Goal: Transaction & Acquisition: Book appointment/travel/reservation

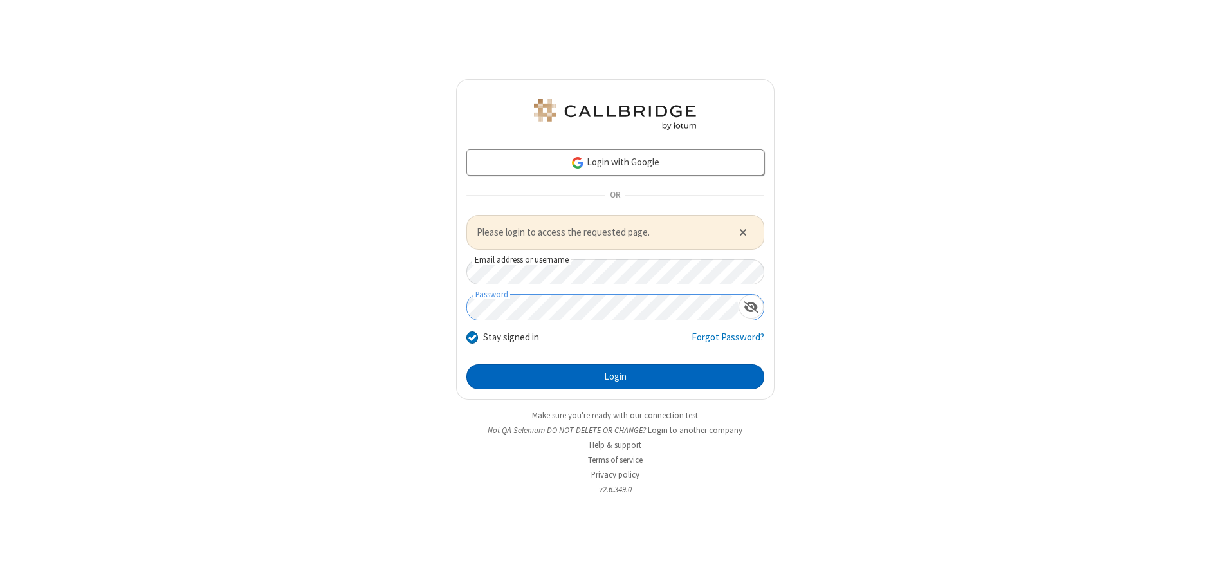
click at [615, 376] on button "Login" at bounding box center [615, 377] width 298 height 26
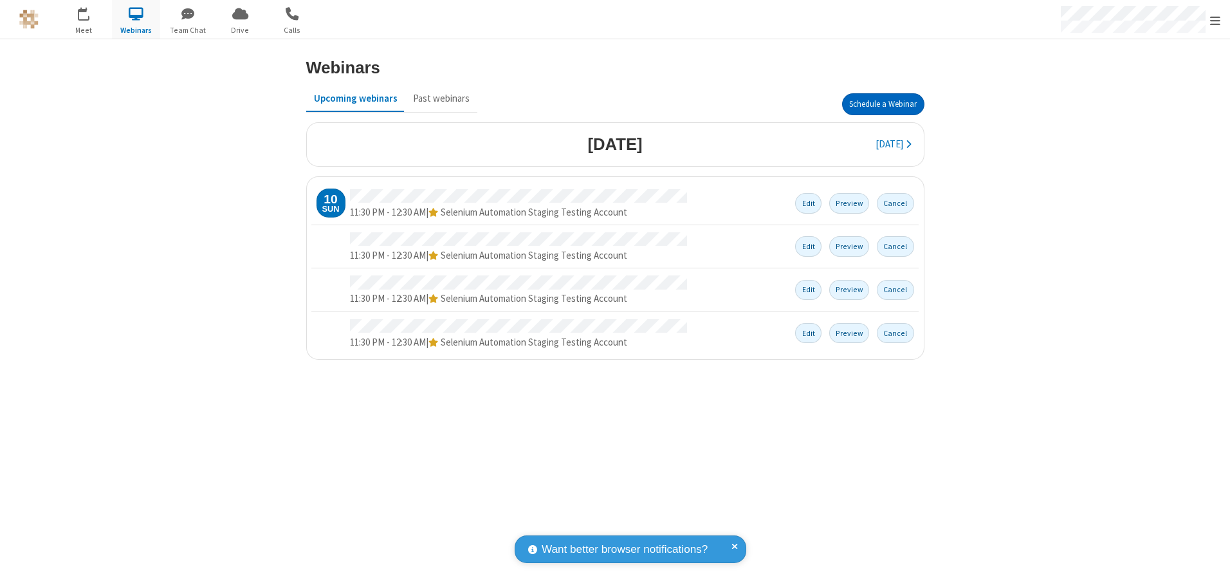
click at [882, 104] on button "Schedule a Webinar" at bounding box center [883, 104] width 82 height 22
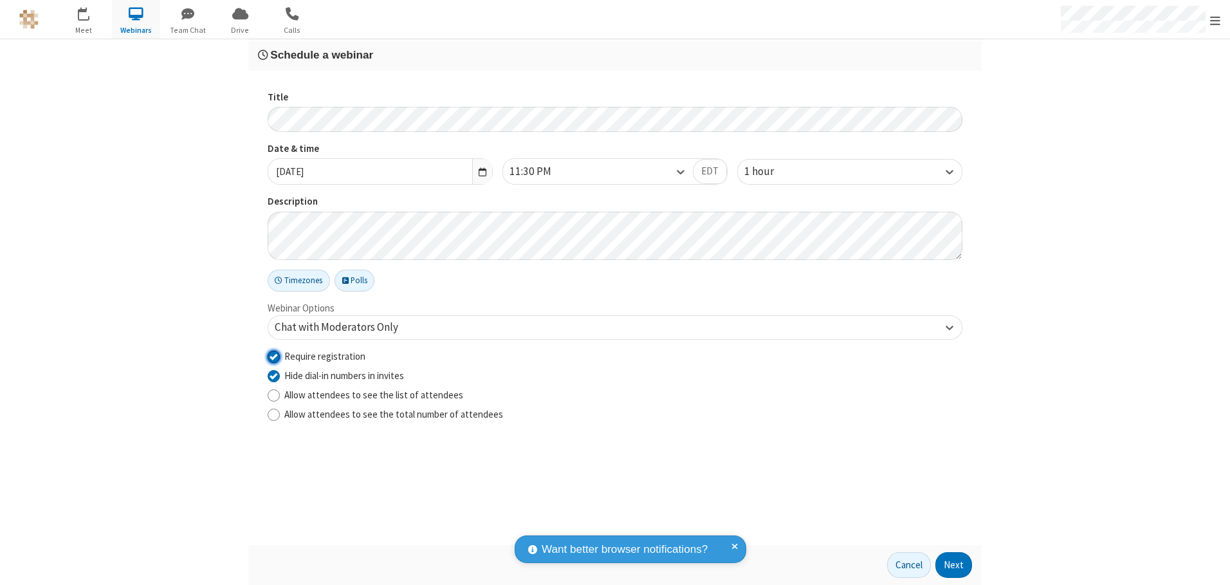
click at [273, 356] on input "Require registration" at bounding box center [274, 356] width 12 height 14
checkbox input "false"
click at [954, 565] on button "Next" at bounding box center [953, 565] width 37 height 26
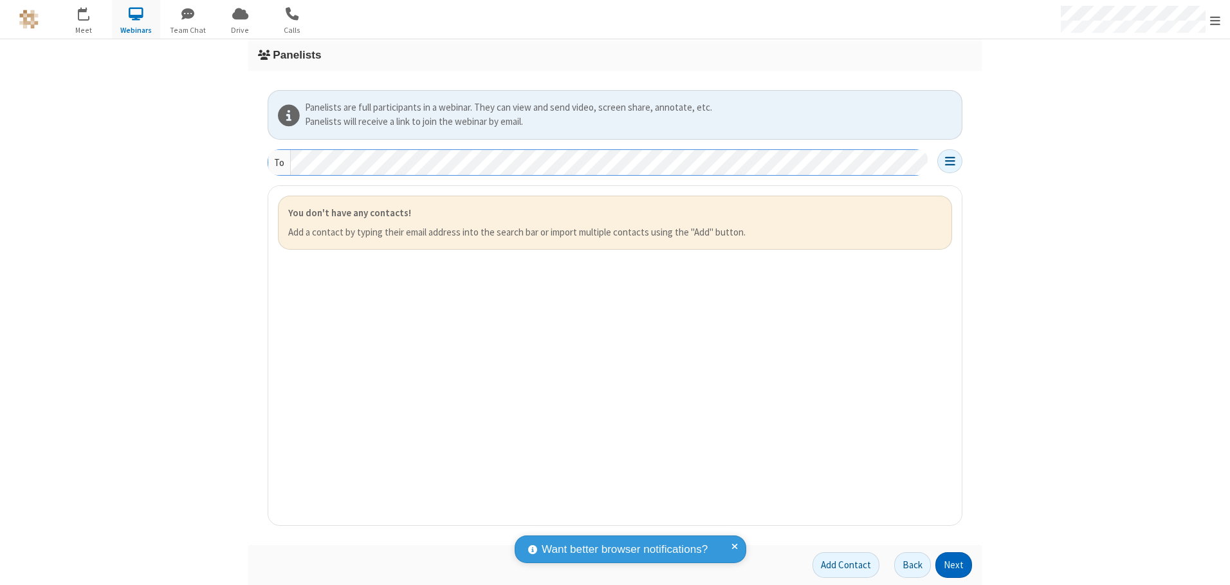
click at [954, 565] on button "Next" at bounding box center [953, 565] width 37 height 26
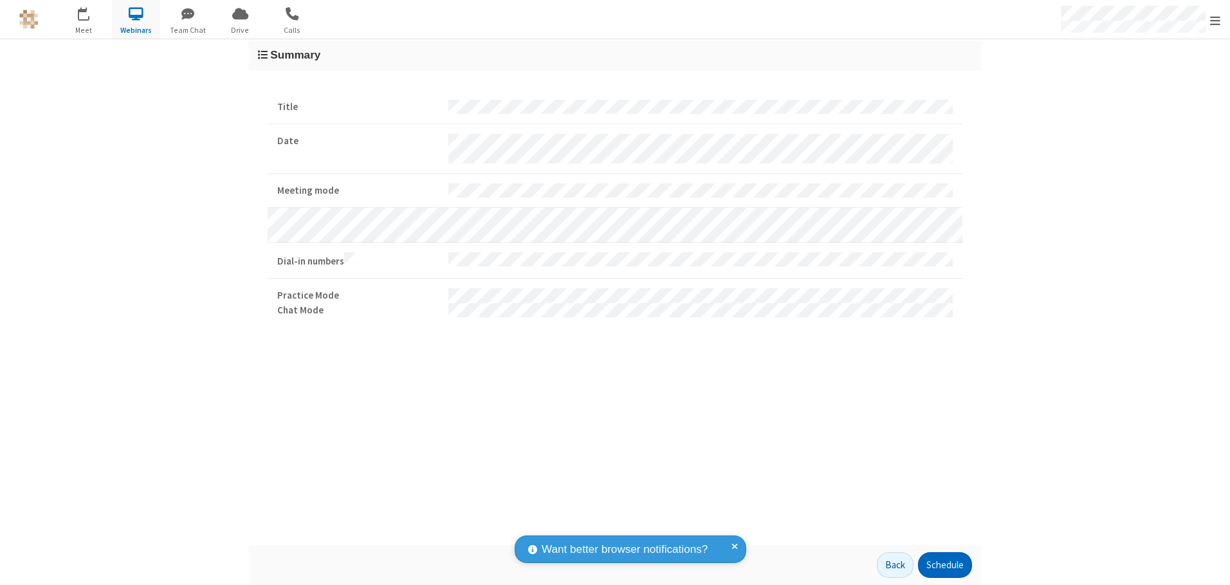
click at [944, 565] on button "Schedule" at bounding box center [945, 565] width 54 height 26
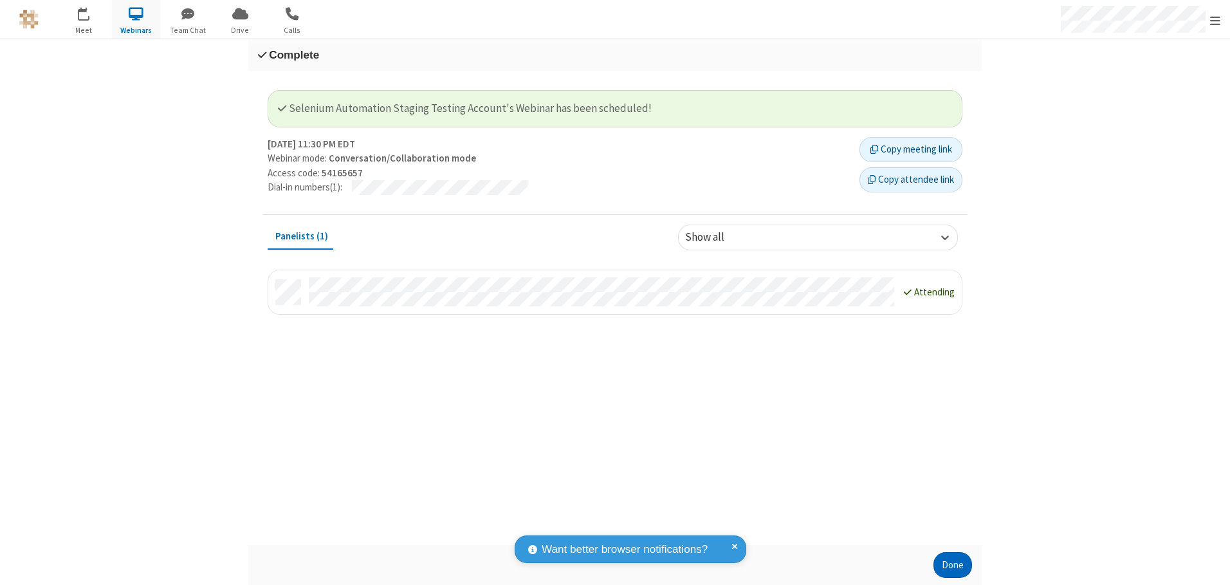
click at [952, 565] on button "Done" at bounding box center [952, 565] width 39 height 26
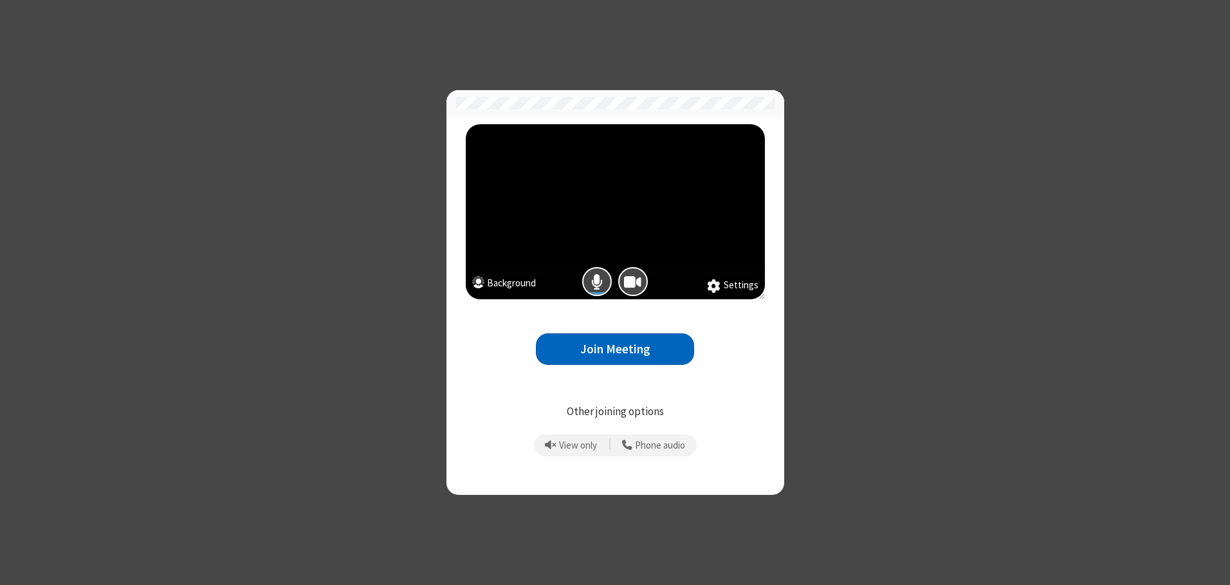
click at [615, 349] on button "Join Meeting" at bounding box center [615, 349] width 158 height 32
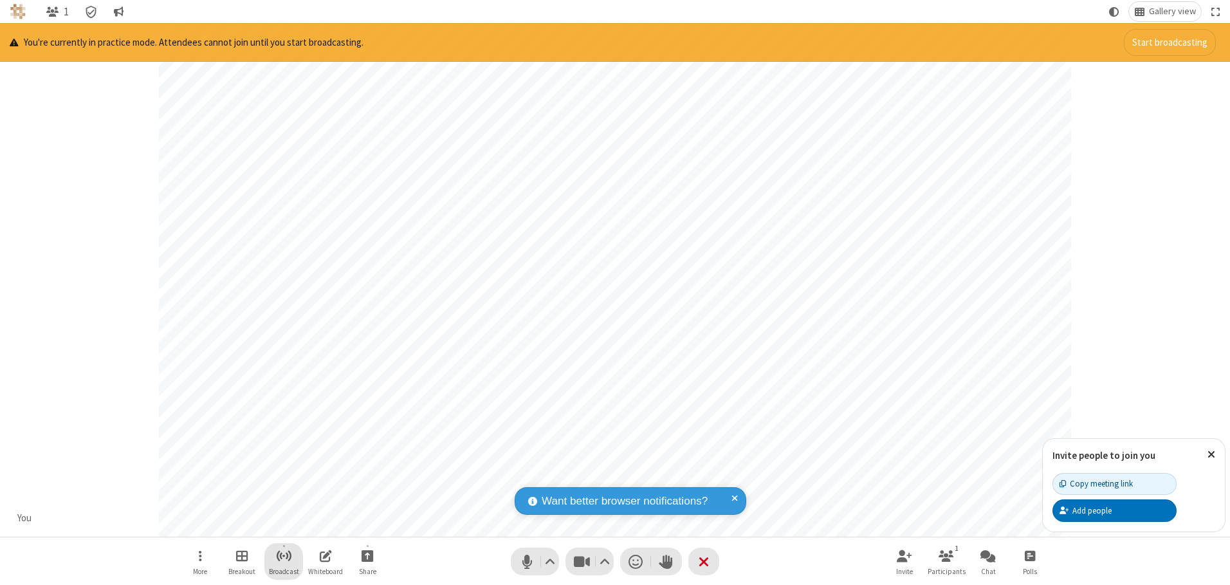
click at [283, 555] on span "Start broadcast" at bounding box center [284, 555] width 16 height 16
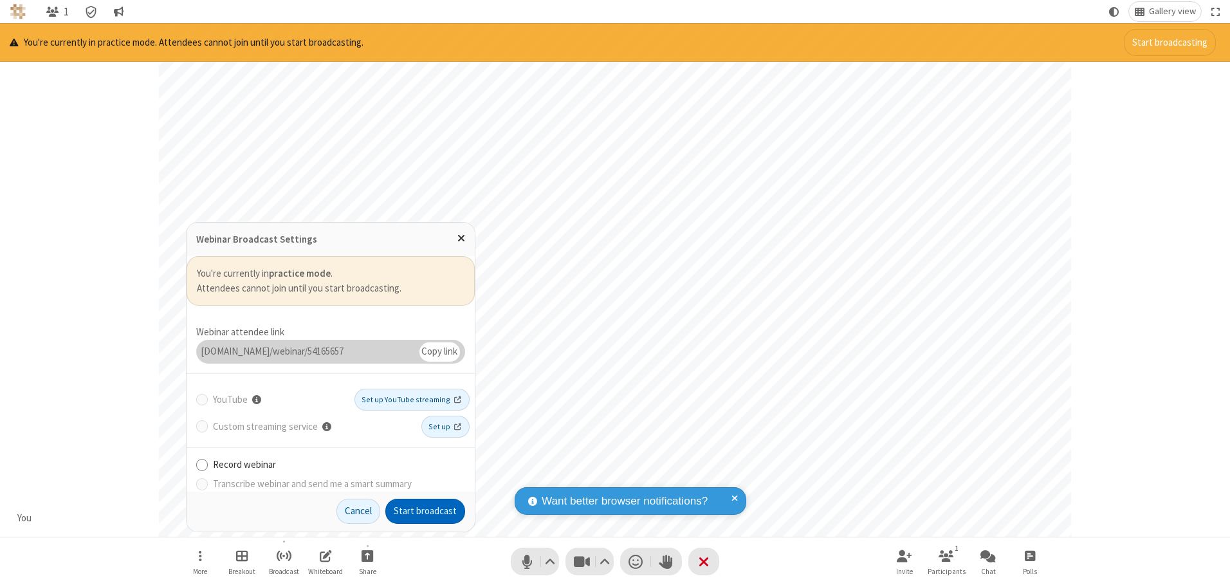
click at [425, 511] on button "Start broadcast" at bounding box center [425, 511] width 80 height 26
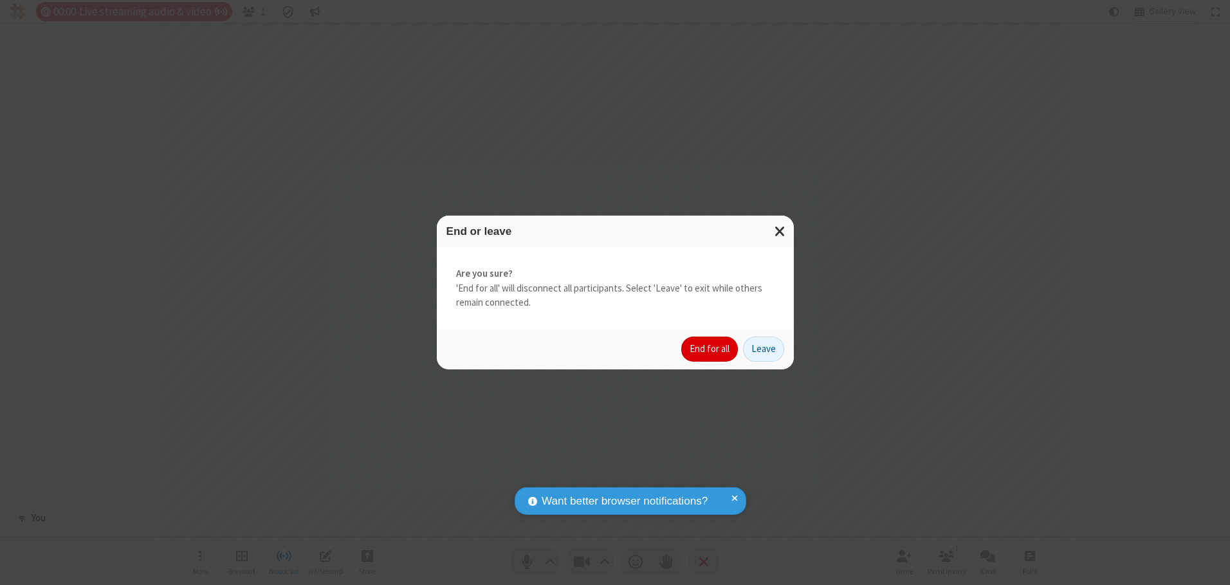
click at [710, 349] on button "End for all" at bounding box center [709, 349] width 57 height 26
